Goal: Transaction & Acquisition: Purchase product/service

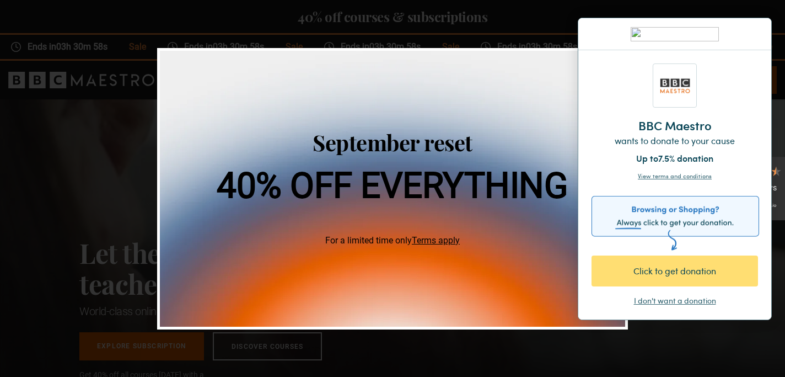
click at [674, 268] on div "Click to get donation" at bounding box center [674, 270] width 127 height 13
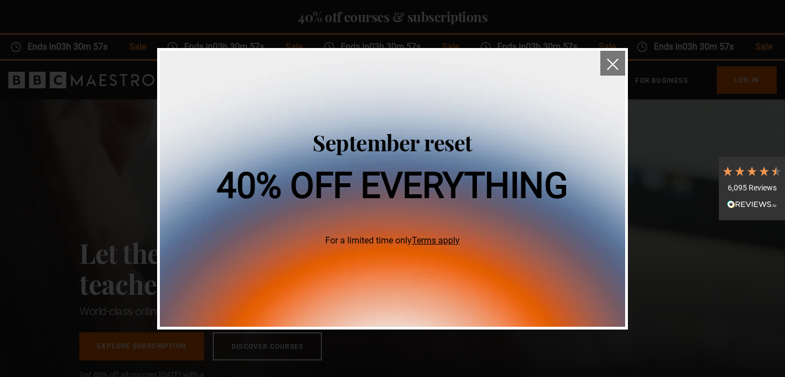
click at [619, 56] on button "close" at bounding box center [612, 63] width 25 height 25
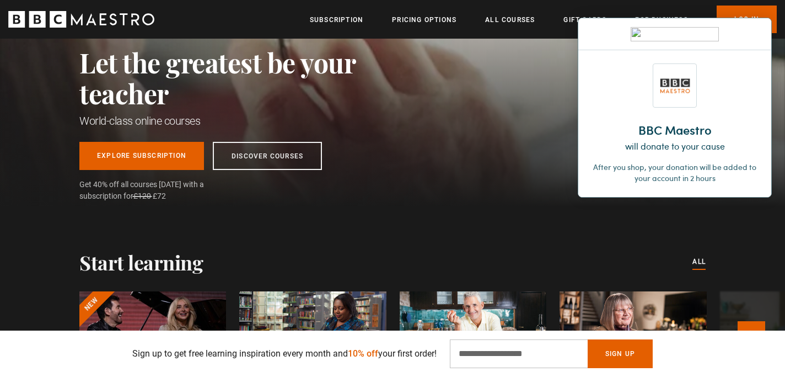
scroll to position [192, 0]
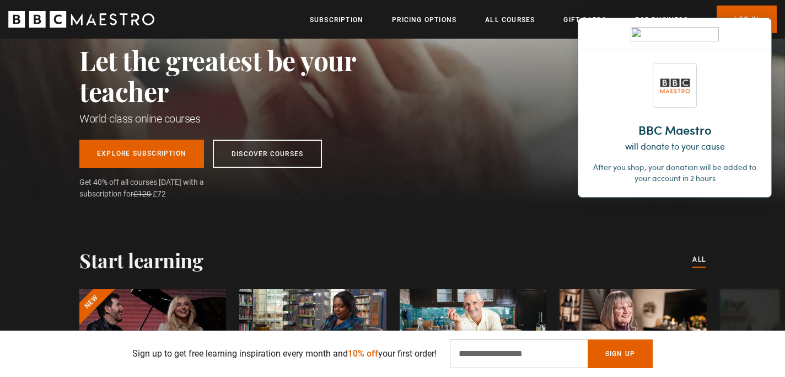
click at [759, 34] on div at bounding box center [674, 34] width 193 height 32
click at [751, 29] on div at bounding box center [675, 34] width 167 height 14
click at [753, 31] on img at bounding box center [754, 33] width 7 height 7
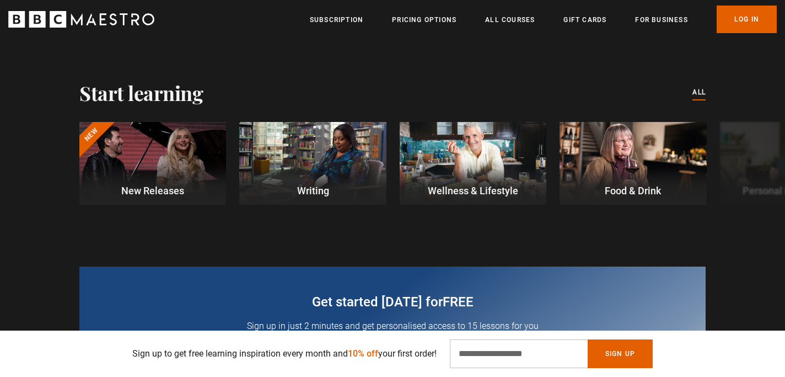
scroll to position [366, 0]
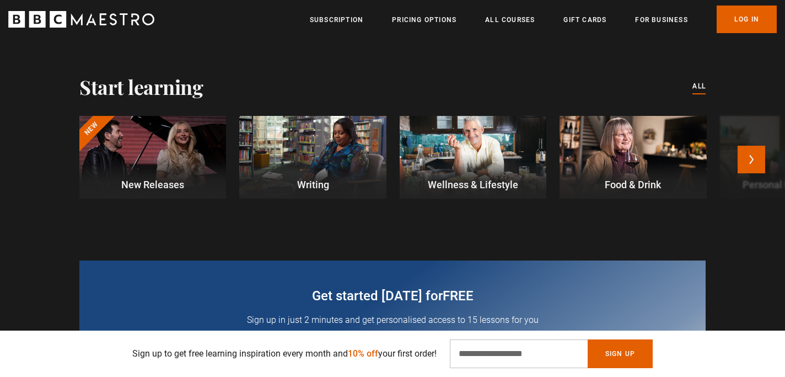
click at [335, 170] on div at bounding box center [312, 157] width 147 height 83
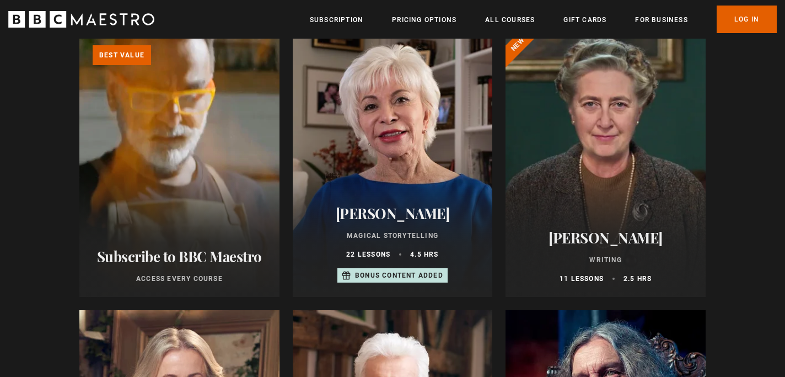
scroll to position [388, 0]
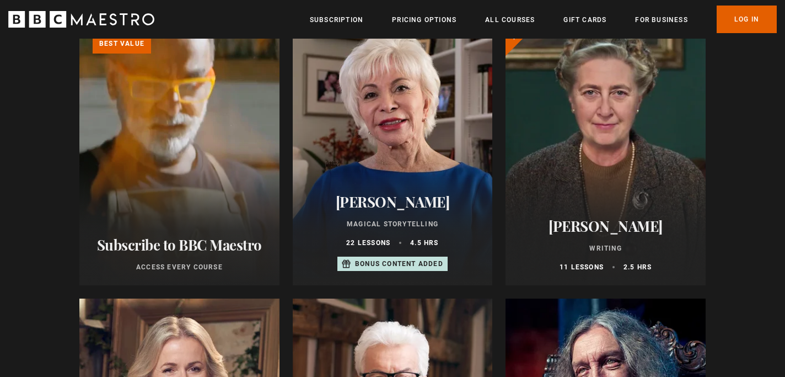
click at [398, 239] on div "22 lessons 4.5 hrs" at bounding box center [393, 243] width 174 height 10
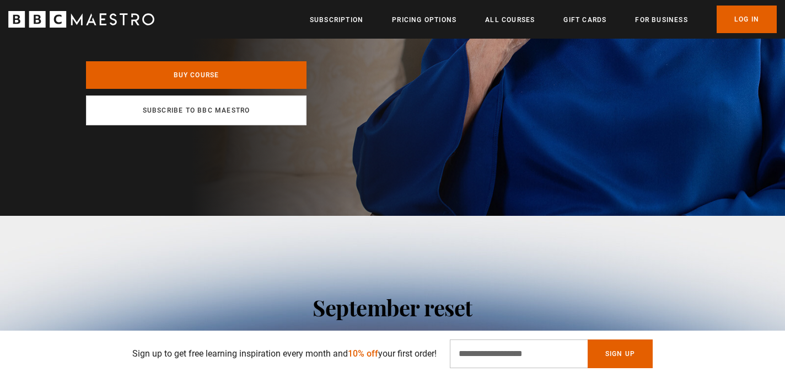
scroll to position [461, 0]
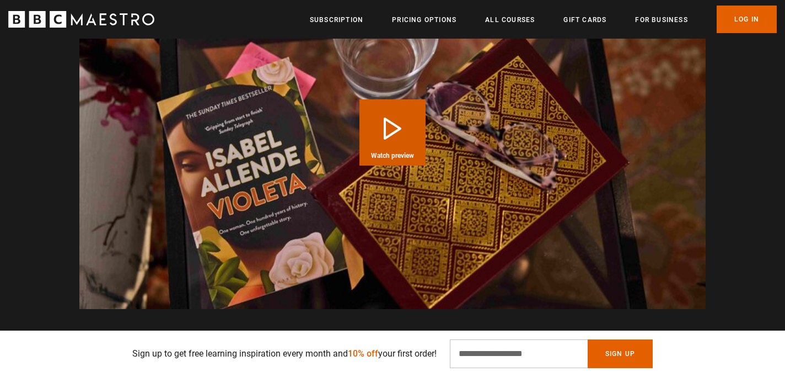
click at [393, 123] on button "Play Course overview for Magical Storytelling with Isabel Allende Watch preview" at bounding box center [392, 132] width 66 height 66
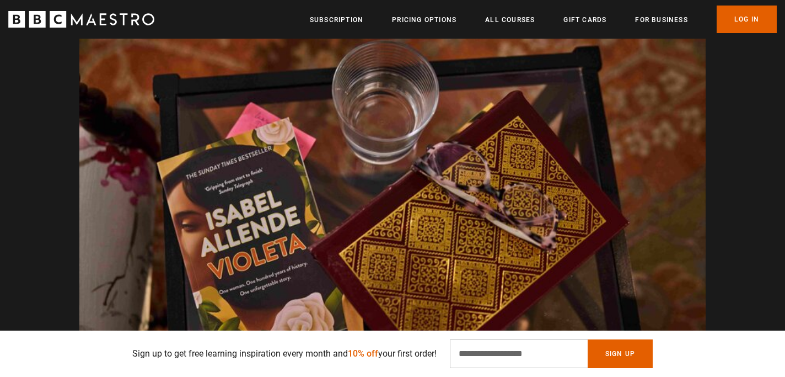
scroll to position [0, 433]
drag, startPoint x: 393, startPoint y: 123, endPoint x: 396, endPoint y: 146, distance: 23.4
click at [393, 122] on video "Video Player" at bounding box center [392, 193] width 626 height 352
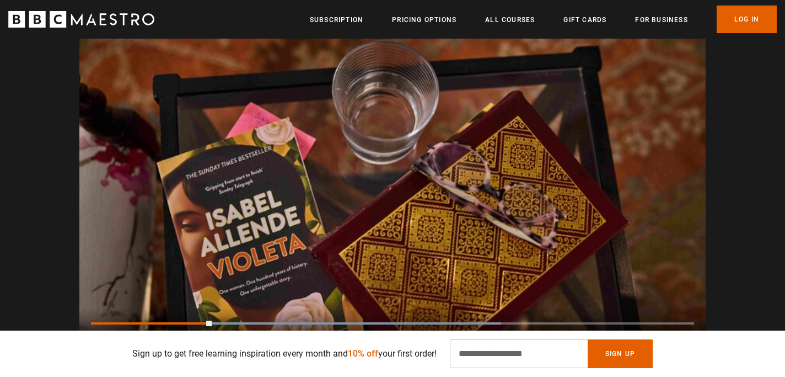
click at [397, 144] on video "Video Player" at bounding box center [392, 193] width 626 height 352
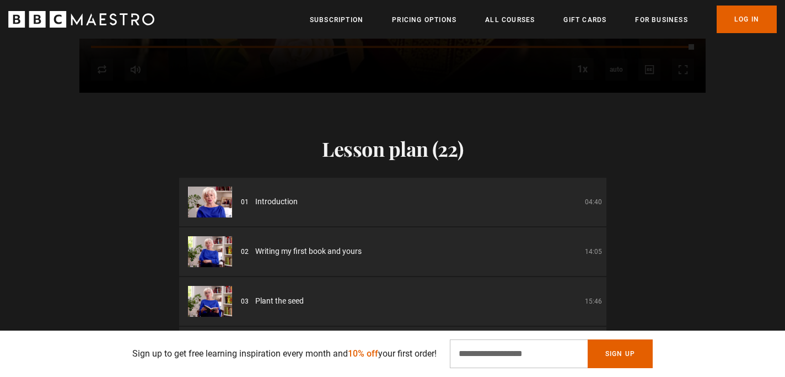
scroll to position [1832, 0]
click at [618, 358] on button "Sign Up" at bounding box center [620, 353] width 65 height 29
type input "**********"
click at [620, 356] on button "Sign Up" at bounding box center [620, 353] width 65 height 29
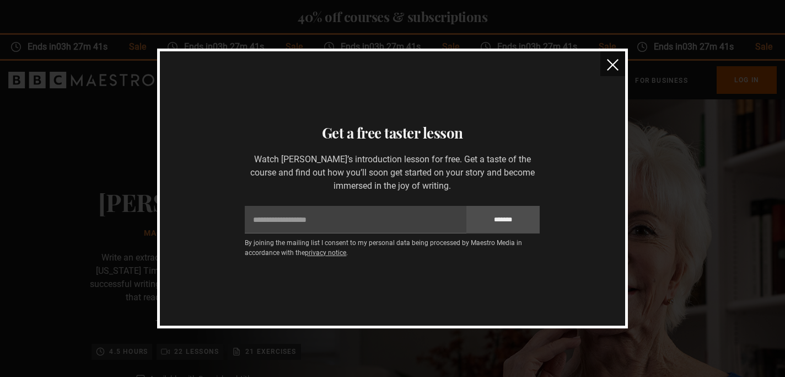
scroll to position [0, 2456]
click at [614, 66] on img "close" at bounding box center [613, 65] width 12 height 12
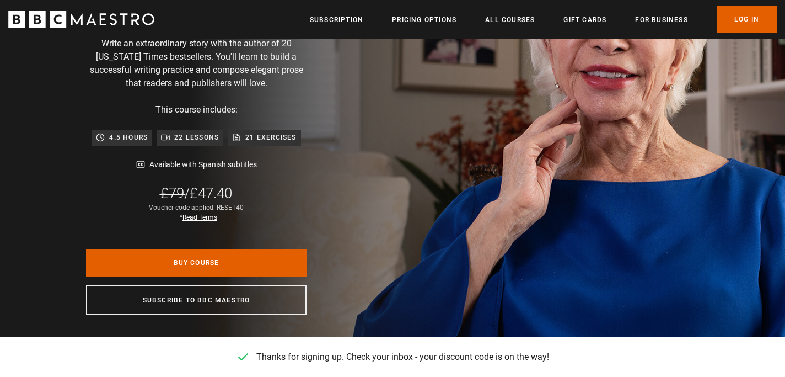
scroll to position [308, 0]
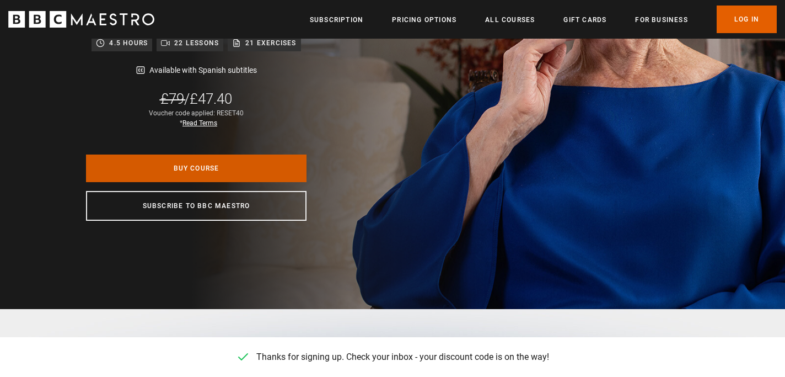
click at [203, 175] on link "Buy Course" at bounding box center [196, 168] width 221 height 28
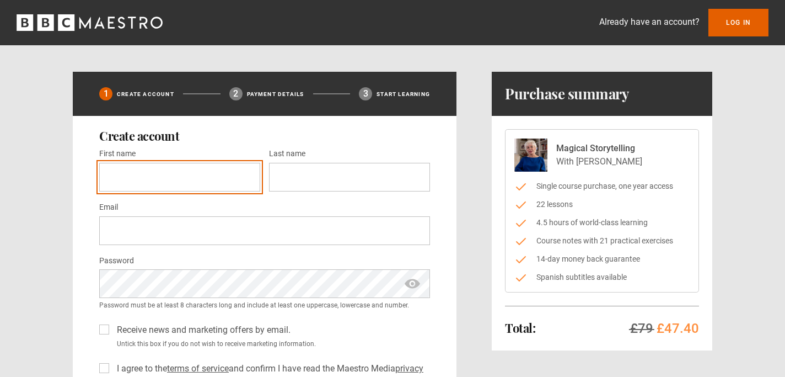
click at [181, 177] on input "First name *" at bounding box center [179, 177] width 161 height 29
type input "******"
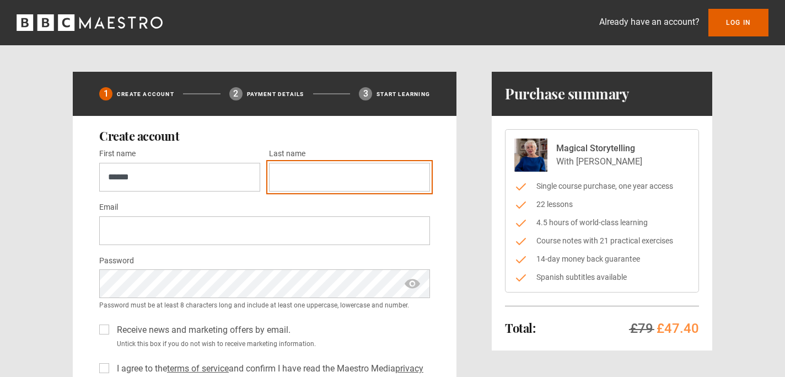
type input "*******"
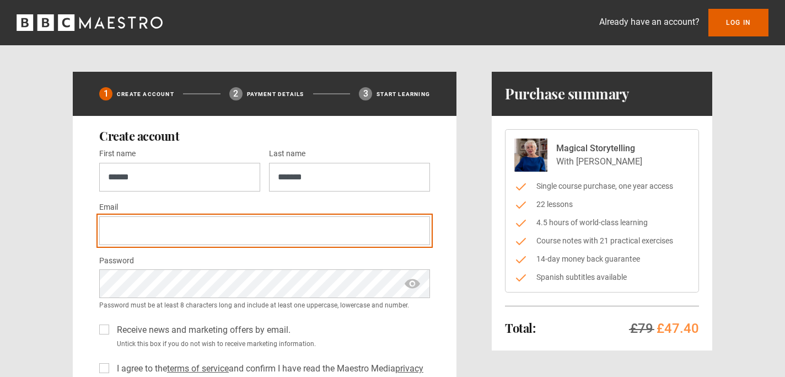
type input "**********"
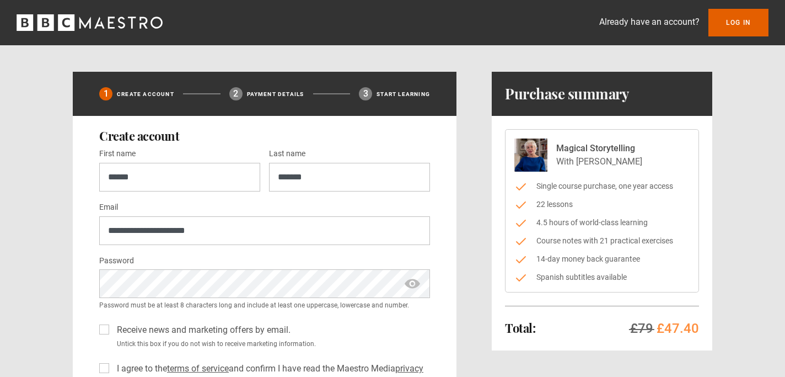
click at [417, 283] on span "show password" at bounding box center [413, 283] width 18 height 29
click at [405, 337] on div "Receive news and marketing offers by email. Untick this box if you do not wish …" at bounding box center [264, 334] width 331 height 30
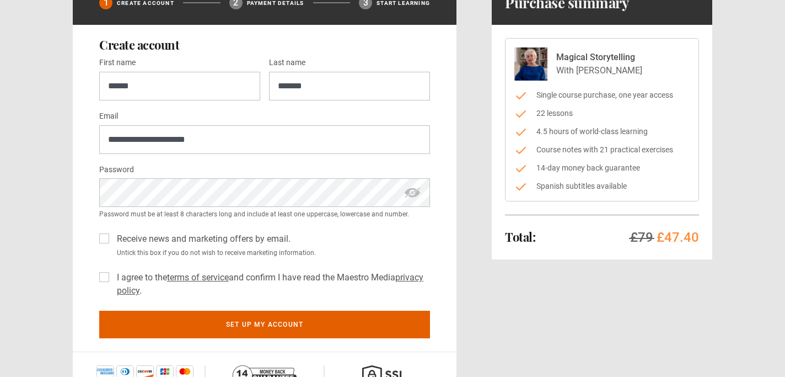
scroll to position [95, 0]
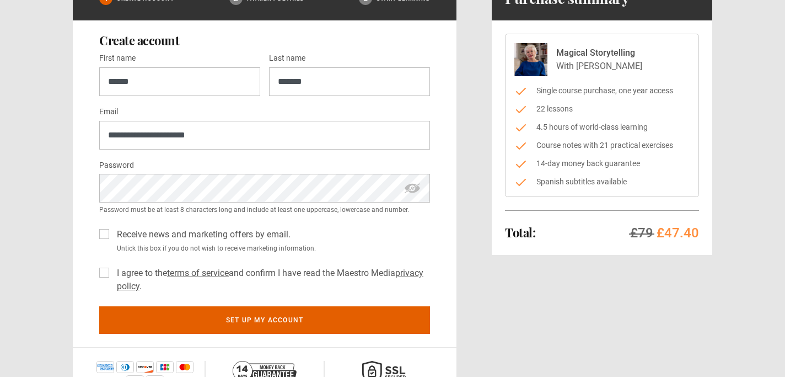
click at [112, 270] on label "I agree to the terms of service and confirm I have read the Maestro Media priva…" at bounding box center [271, 279] width 318 height 26
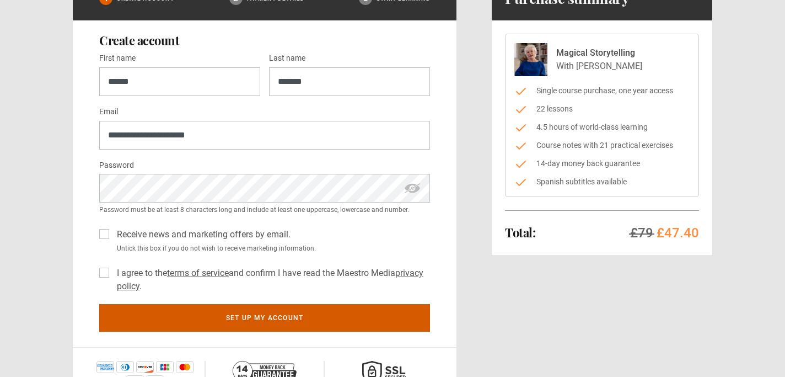
click at [203, 324] on button "Set up my account" at bounding box center [264, 318] width 331 height 28
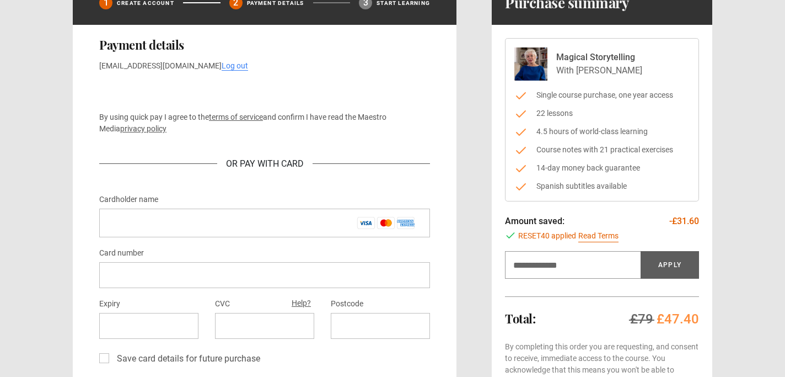
scroll to position [100, 0]
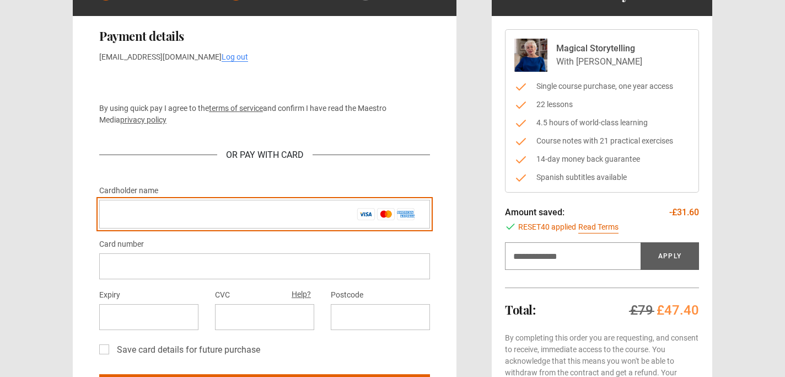
click at [284, 212] on input "Cardholder name *" at bounding box center [264, 214] width 331 height 29
type input "**********"
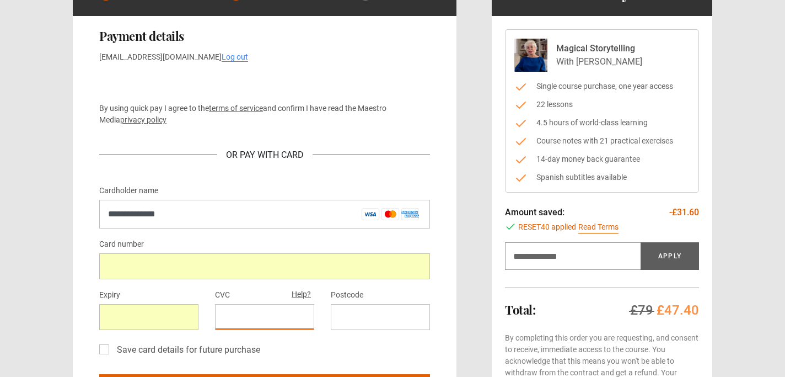
click at [358, 323] on div at bounding box center [380, 317] width 99 height 26
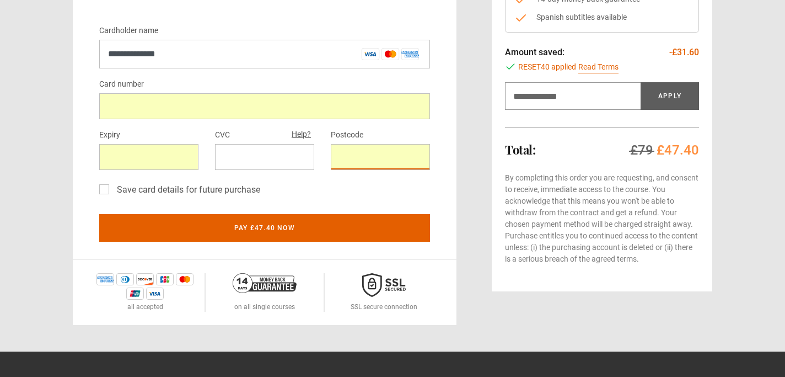
scroll to position [260, 0]
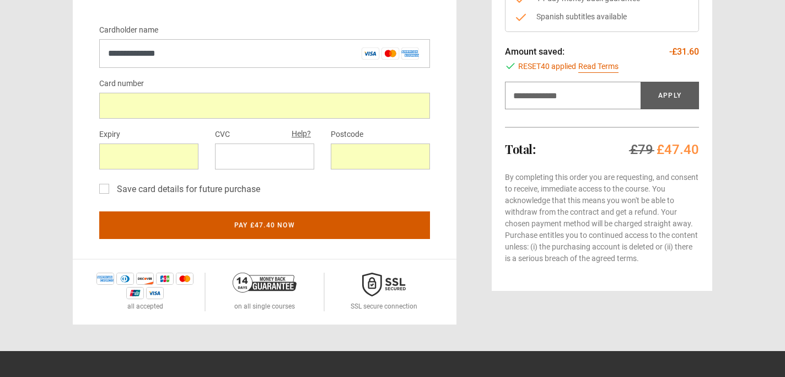
click at [271, 225] on button "Pay £47.40 now" at bounding box center [264, 225] width 331 height 28
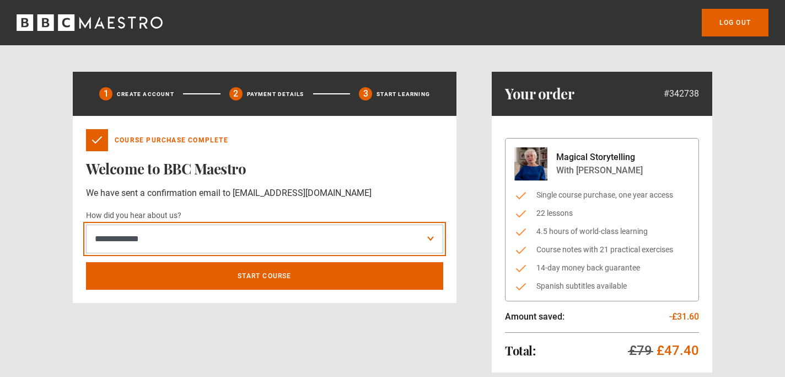
click at [425, 240] on select "**********" at bounding box center [264, 238] width 357 height 29
select select "******"
click at [86, 224] on select "**********" at bounding box center [264, 238] width 357 height 29
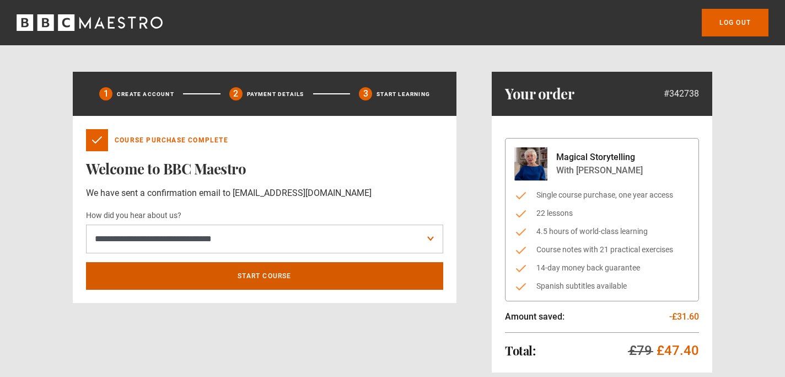
click at [196, 273] on link "Start course" at bounding box center [264, 276] width 357 height 28
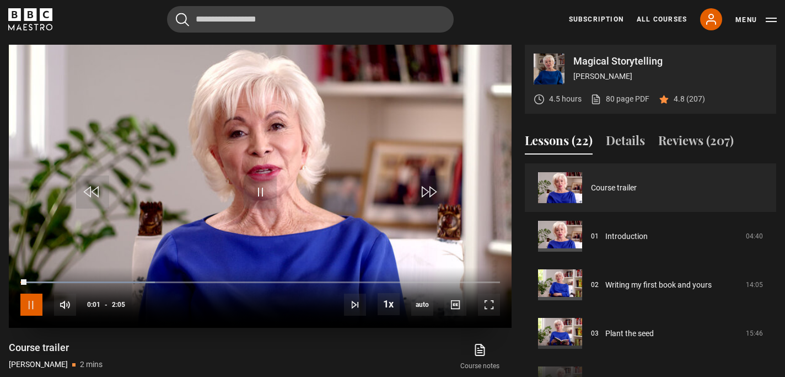
click at [37, 309] on span "Video Player" at bounding box center [31, 304] width 22 height 22
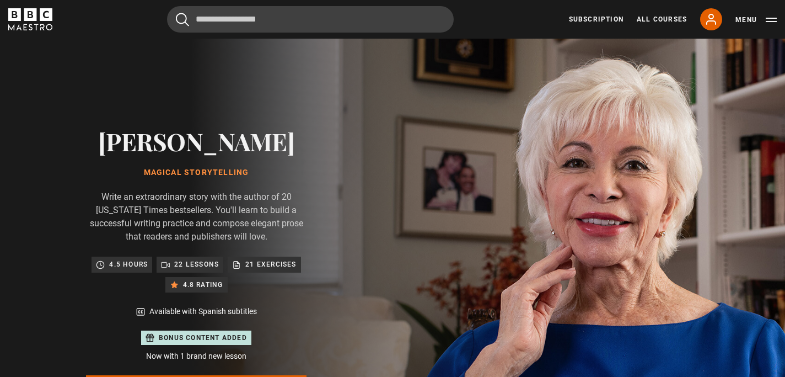
drag, startPoint x: 275, startPoint y: 151, endPoint x: 115, endPoint y: 153, distance: 159.3
click at [115, 153] on h2 "[PERSON_NAME]" at bounding box center [196, 141] width 221 height 28
copy h2 "[PERSON_NAME]"
